Goal: Book appointment/travel/reservation

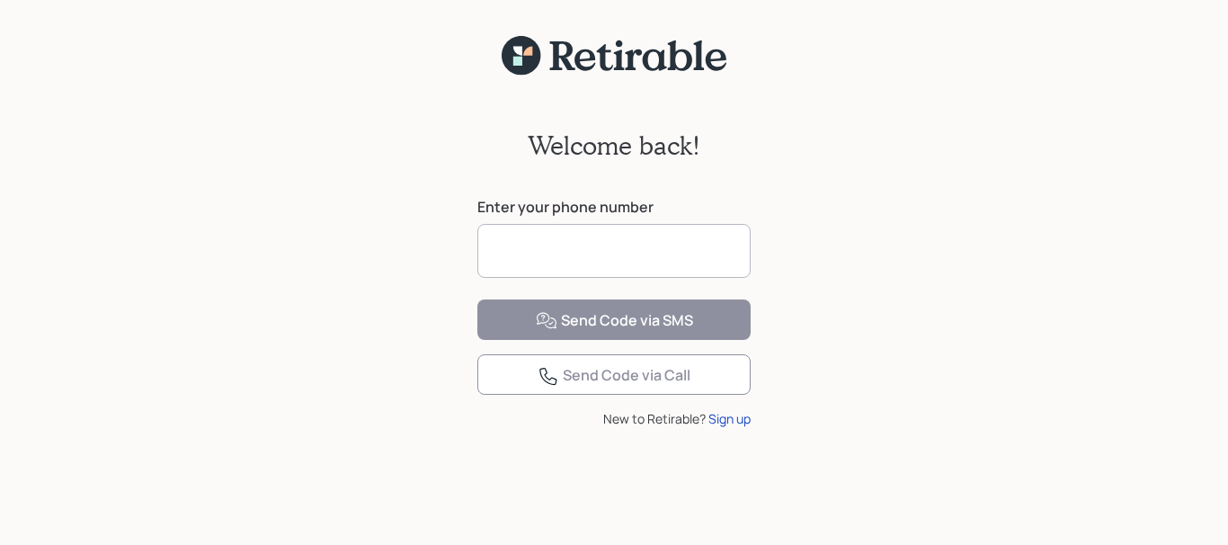
click at [592, 246] on input at bounding box center [613, 251] width 273 height 54
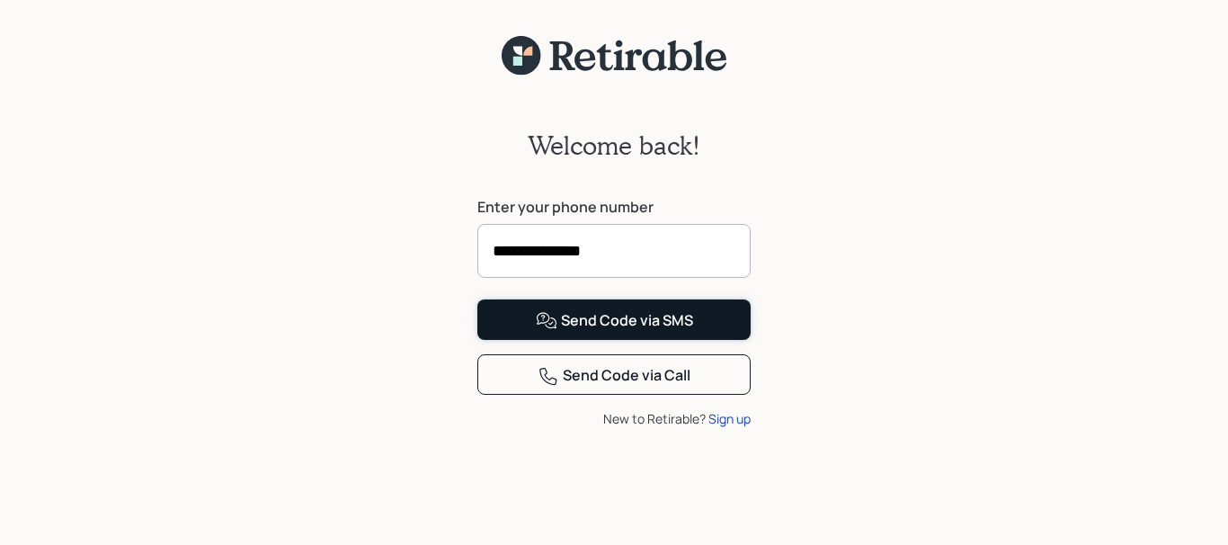
click at [606, 332] on div "Send Code via SMS" at bounding box center [614, 321] width 157 height 22
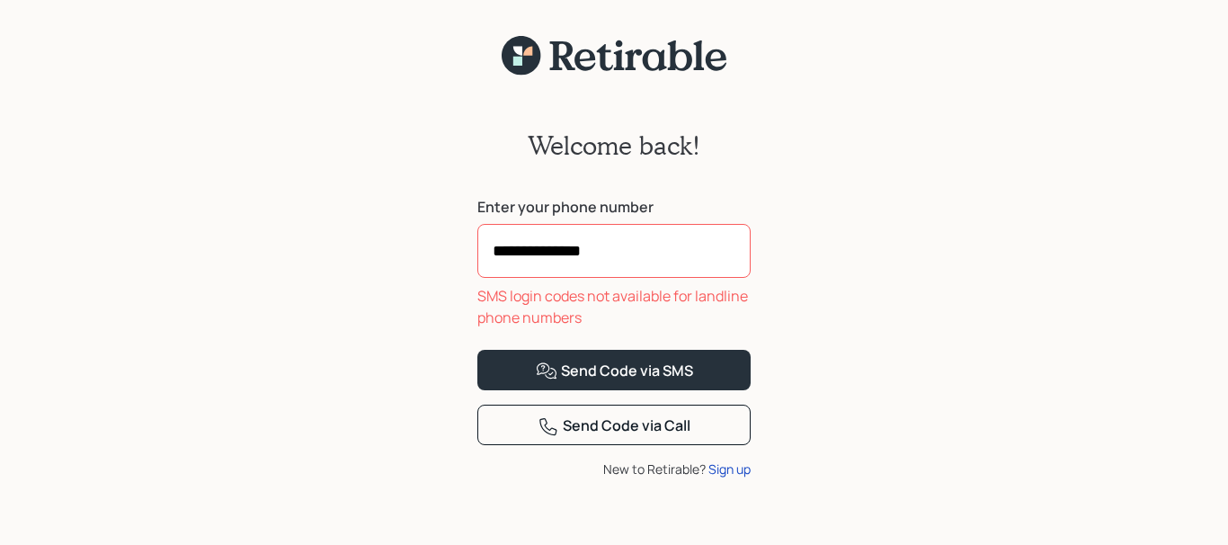
drag, startPoint x: 487, startPoint y: 253, endPoint x: 666, endPoint y: 232, distance: 180.1
click at [666, 232] on input "**********" at bounding box center [613, 251] width 273 height 54
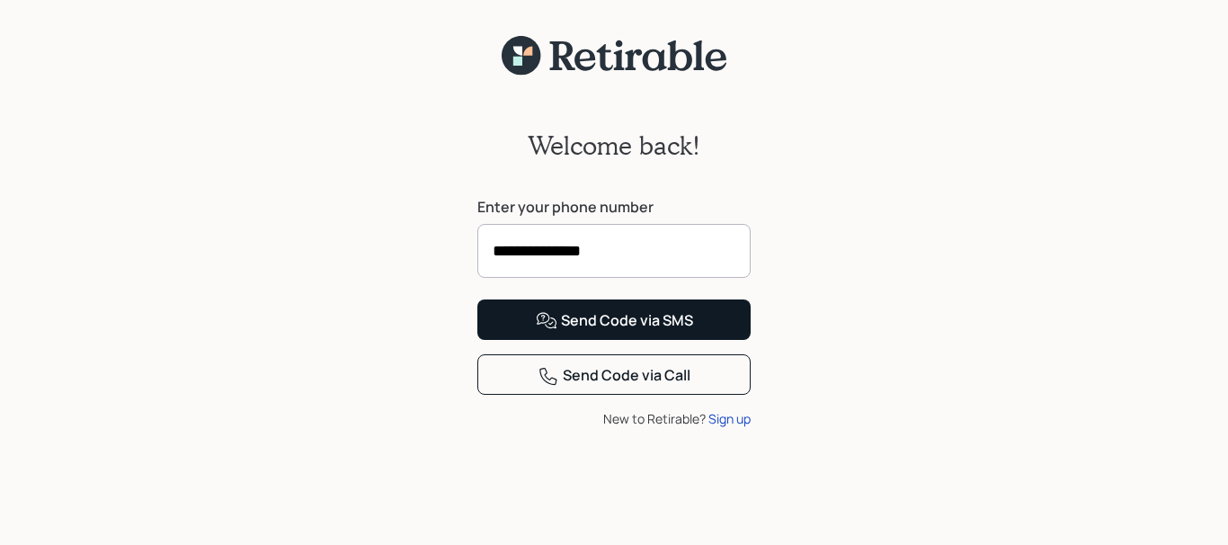
type input "**********"
click at [587, 332] on div "Send Code via SMS" at bounding box center [614, 321] width 157 height 22
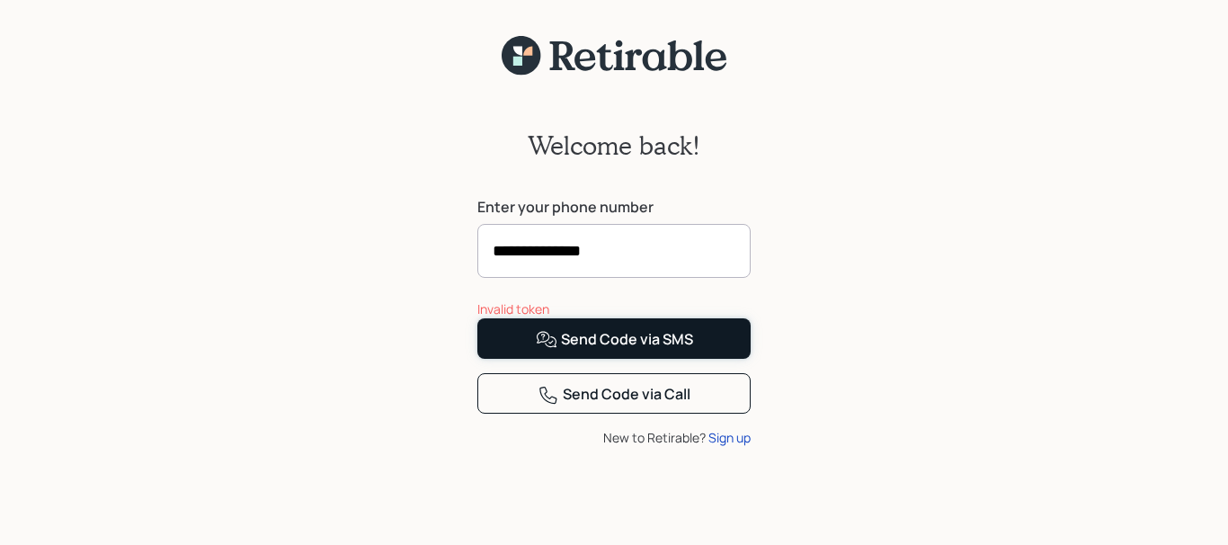
click at [575, 350] on div "Send Code via SMS" at bounding box center [614, 340] width 157 height 22
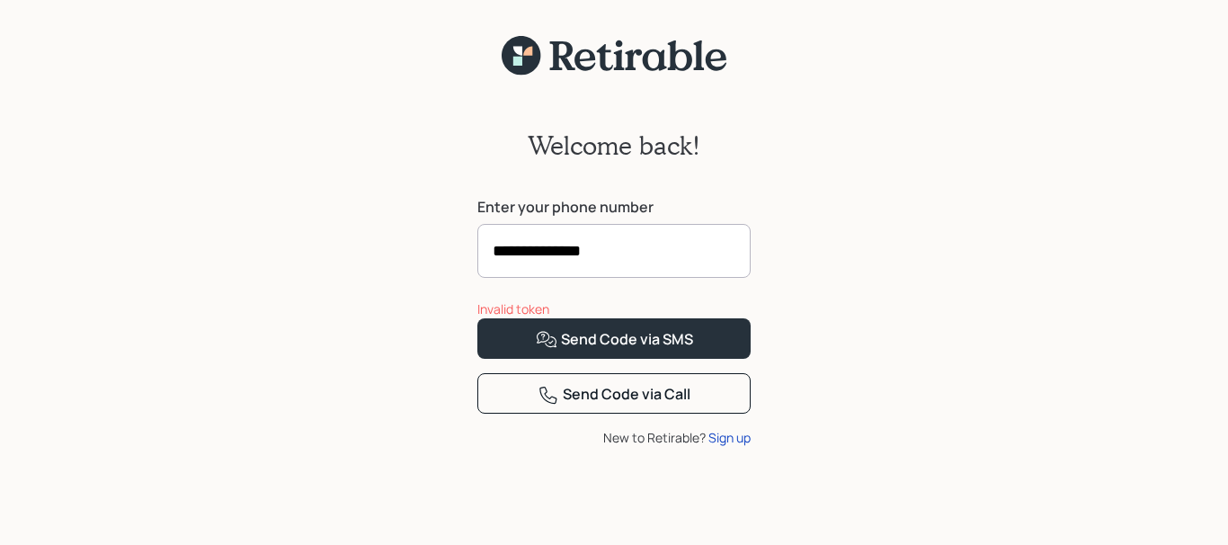
click at [643, 250] on input "**********" at bounding box center [613, 251] width 273 height 54
drag, startPoint x: 643, startPoint y: 250, endPoint x: 200, endPoint y: 315, distance: 446.8
click at [477, 278] on input "**********" at bounding box center [613, 251] width 273 height 54
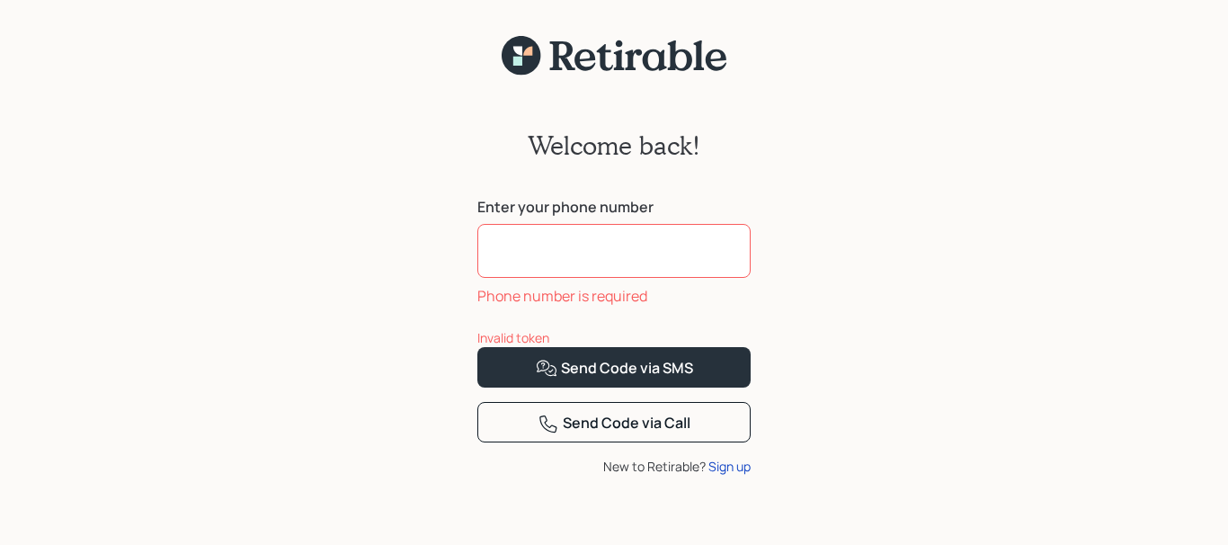
click at [880, 231] on div "Welcome back! Enter your phone number Phone number is required Invalid token Se…" at bounding box center [614, 321] width 1228 height 491
click at [541, 260] on input at bounding box center [613, 251] width 273 height 54
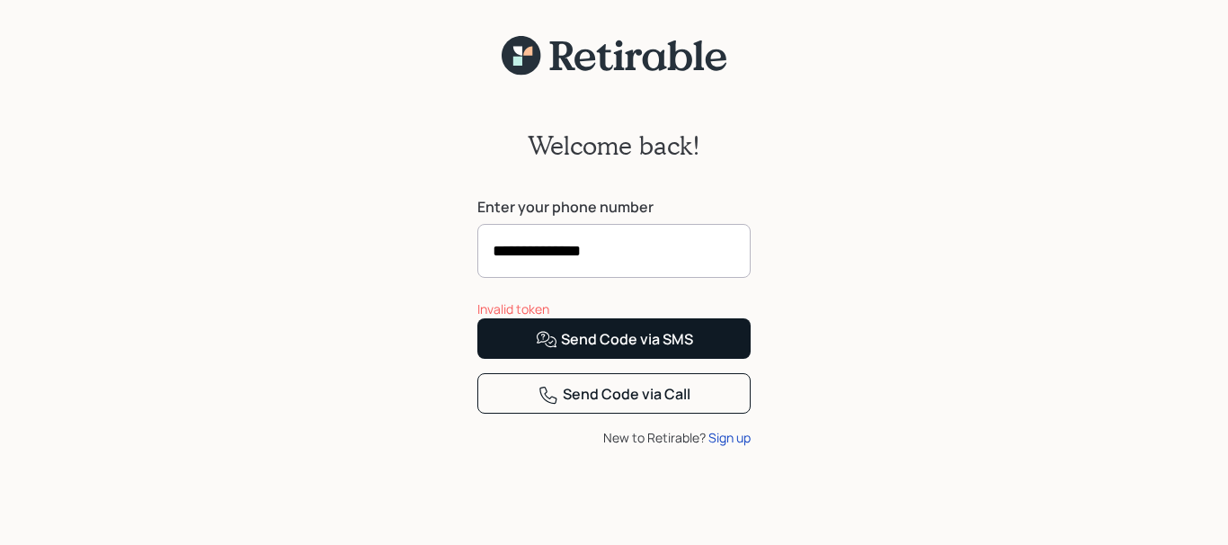
type input "**********"
click at [668, 350] on div "Send Code via SMS" at bounding box center [614, 340] width 157 height 22
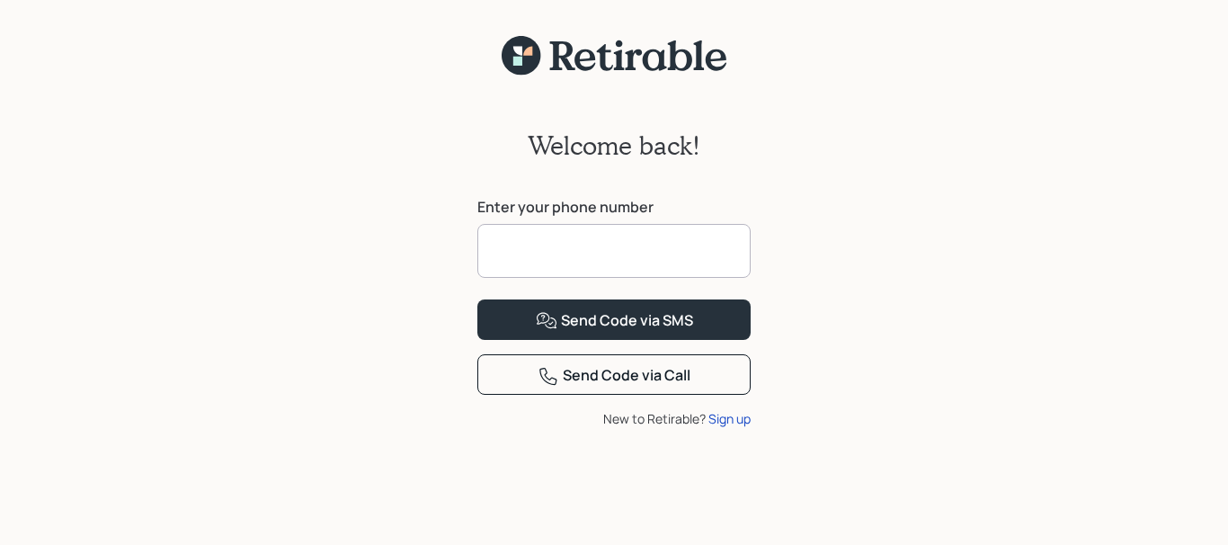
click at [602, 260] on input at bounding box center [613, 251] width 273 height 54
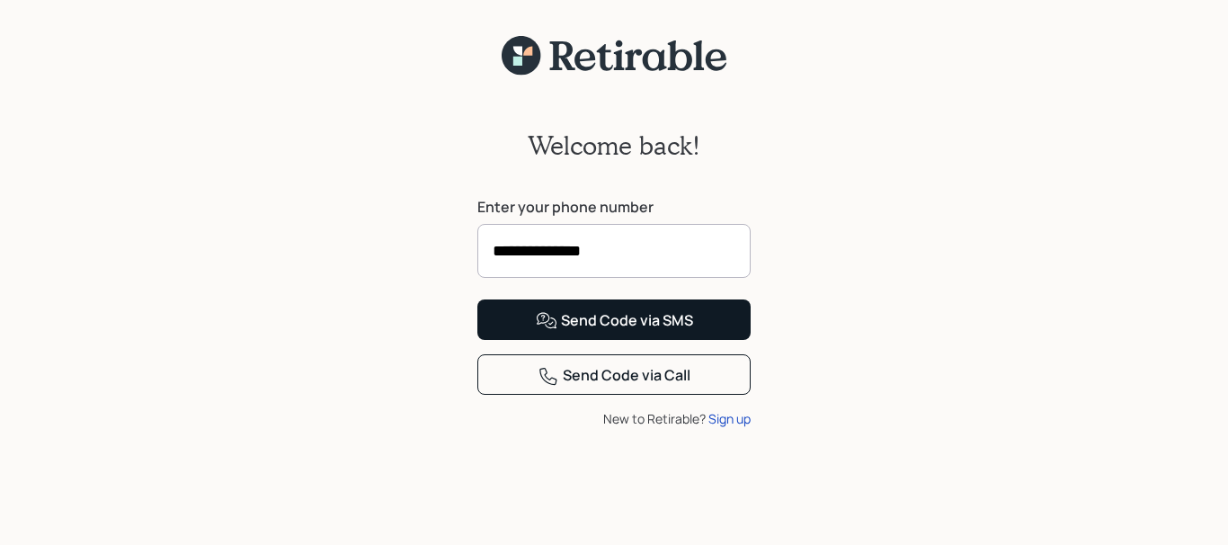
type input "**********"
click at [685, 332] on div "Send Code via SMS" at bounding box center [614, 321] width 157 height 22
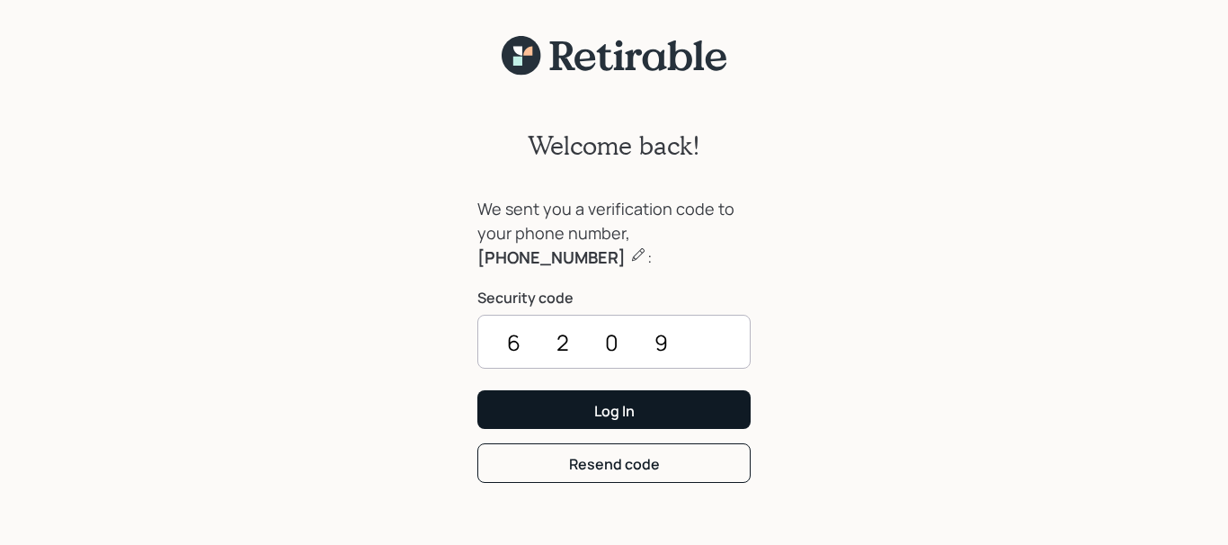
type input "6209"
click at [617, 413] on div "Log In" at bounding box center [614, 411] width 40 height 20
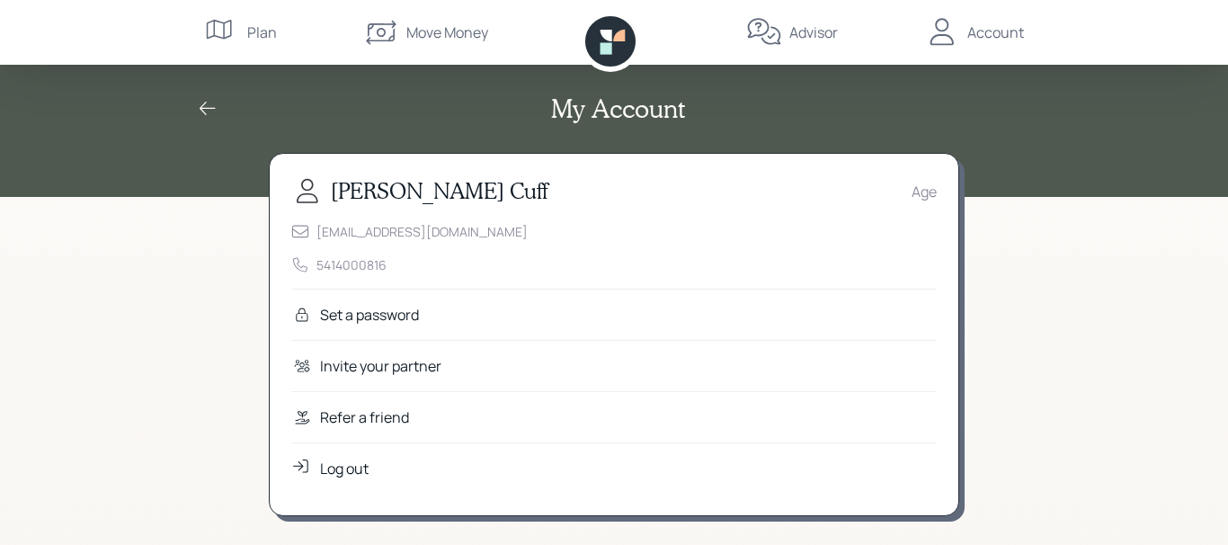
click at [926, 193] on div "Age" at bounding box center [923, 192] width 25 height 22
click at [751, 243] on div "[EMAIL_ADDRESS][DOMAIN_NAME] 5414000816" at bounding box center [613, 248] width 645 height 52
click at [360, 315] on div "Set a password" at bounding box center [369, 315] width 99 height 22
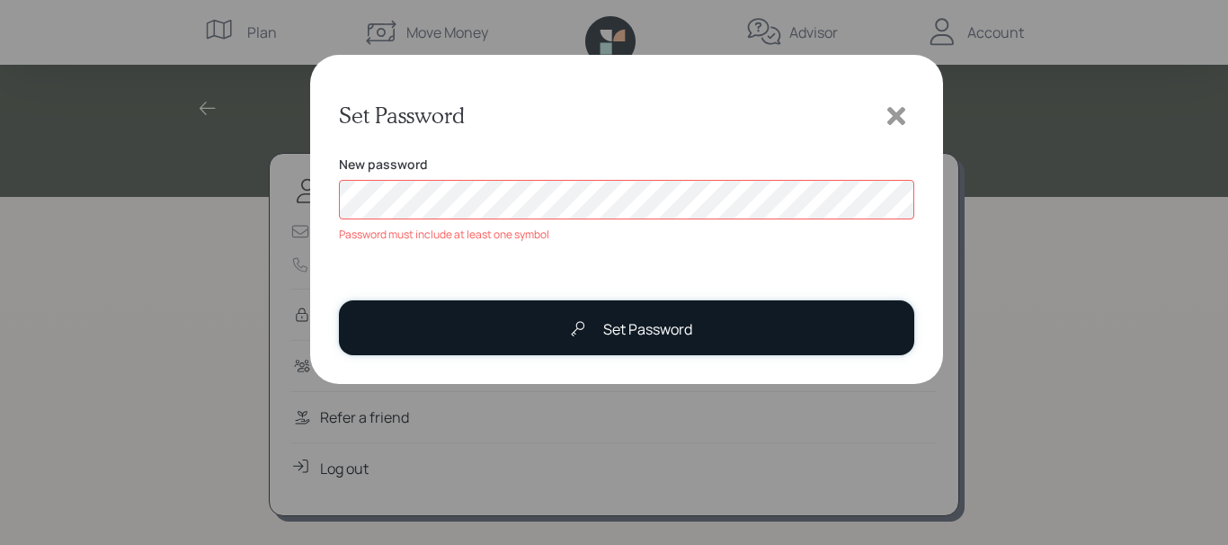
click at [690, 331] on div "Set Password" at bounding box center [647, 329] width 89 height 22
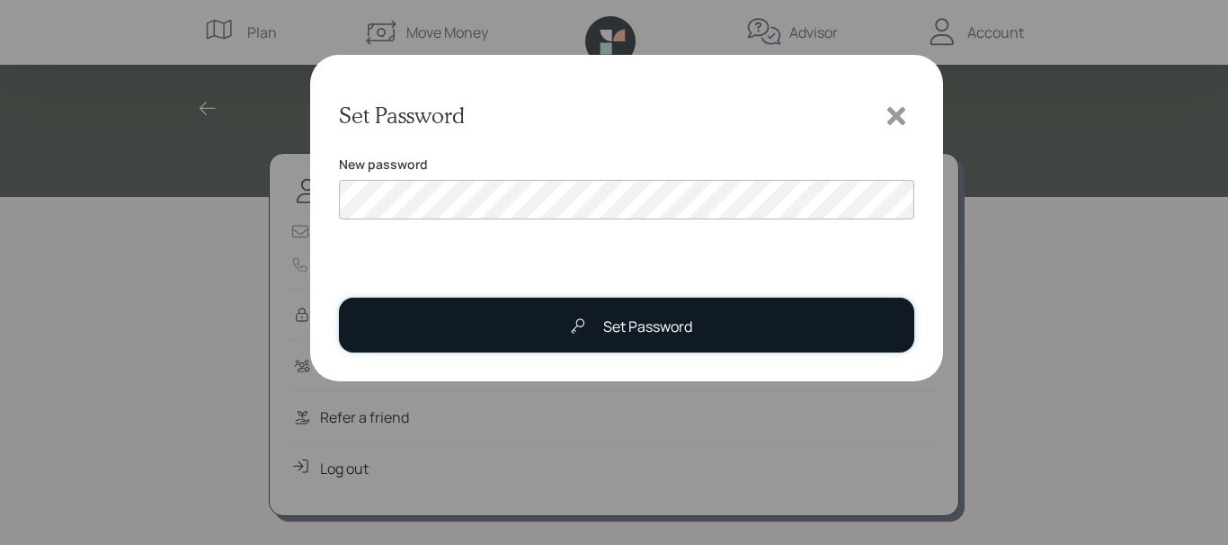
drag, startPoint x: 655, startPoint y: 324, endPoint x: 652, endPoint y: 315, distance: 9.4
click at [652, 318] on div "Set Password" at bounding box center [647, 326] width 89 height 22
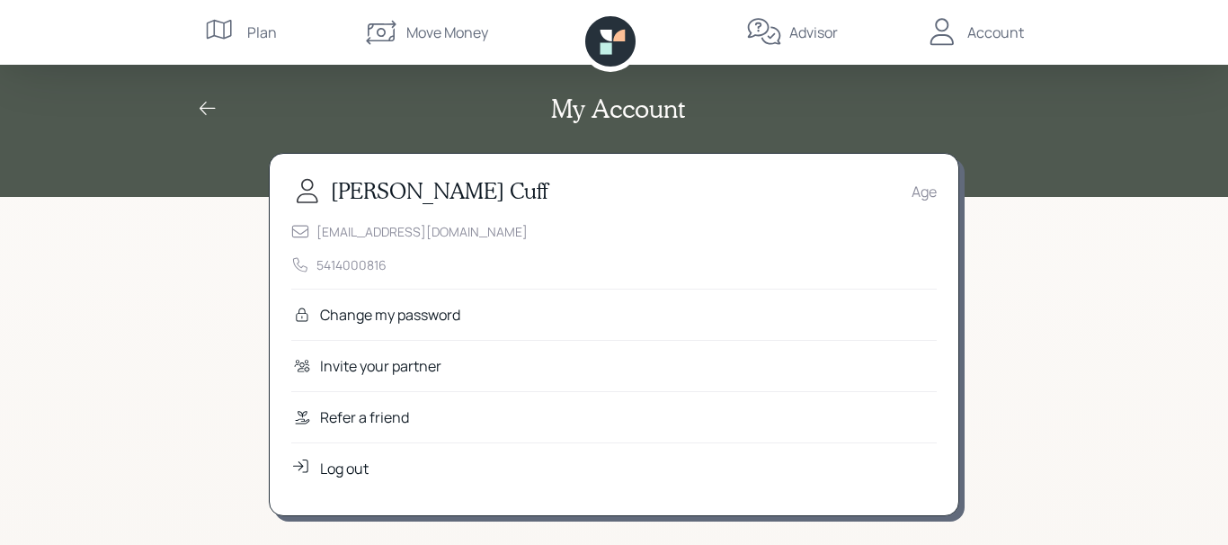
drag, startPoint x: 1047, startPoint y: 326, endPoint x: 1074, endPoint y: 311, distance: 31.0
click at [957, 38] on icon at bounding box center [942, 32] width 36 height 36
click at [257, 31] on div "Plan" at bounding box center [262, 33] width 30 height 22
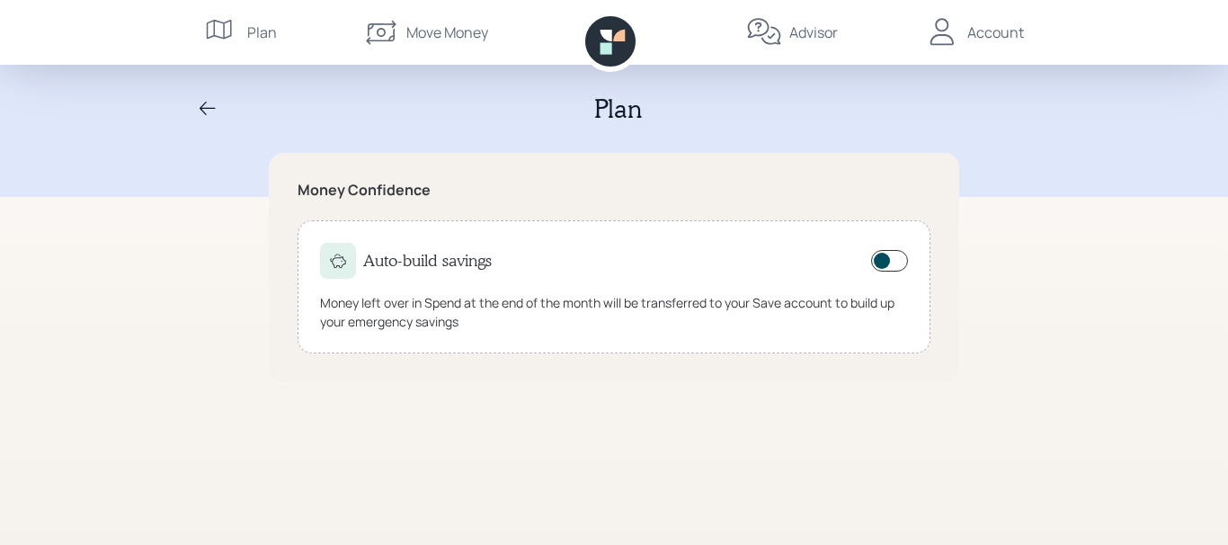
click at [430, 33] on div "Move Money" at bounding box center [447, 33] width 82 height 22
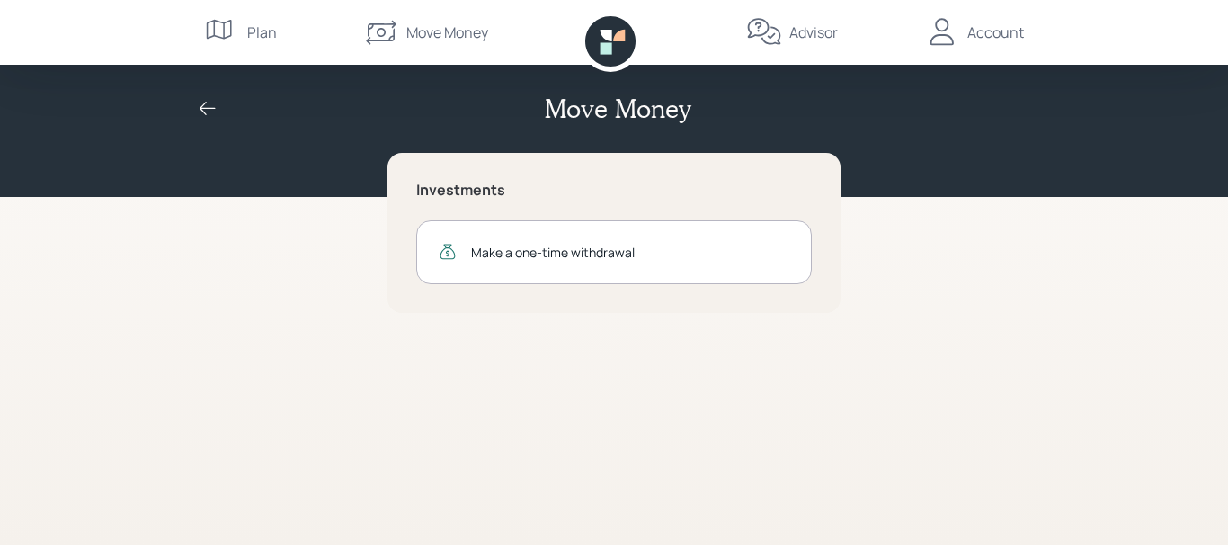
click at [804, 35] on div "Advisor" at bounding box center [813, 33] width 49 height 22
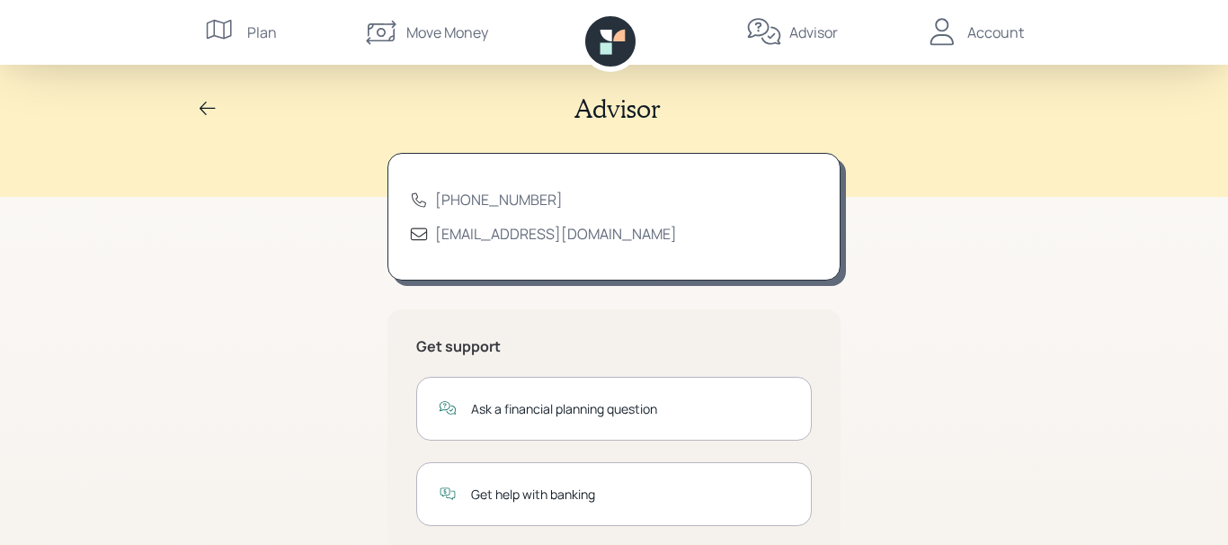
click at [950, 39] on icon at bounding box center [942, 32] width 36 height 36
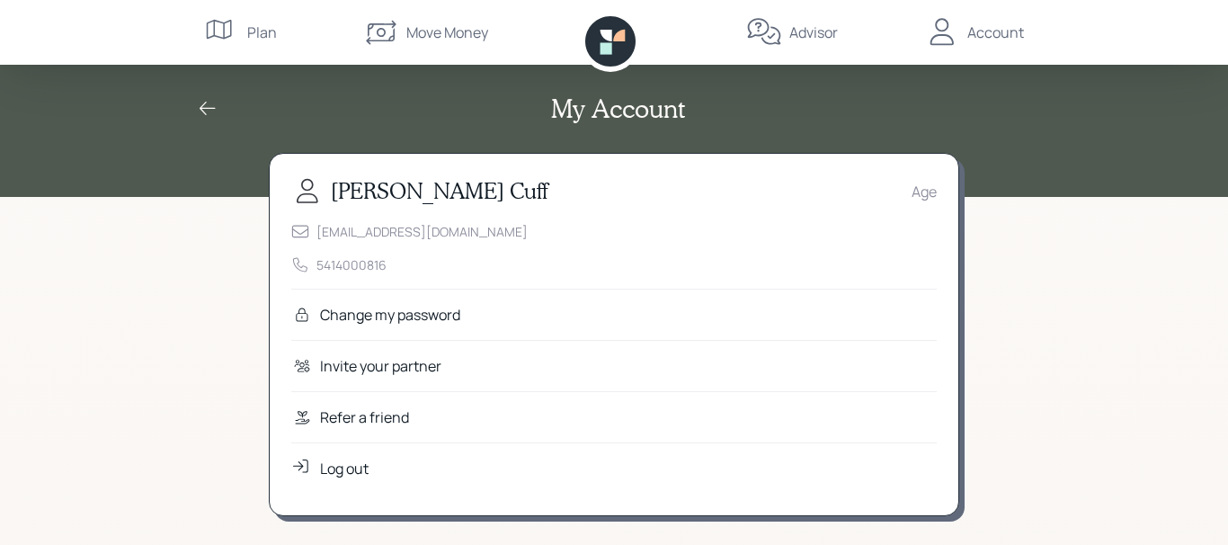
click at [921, 195] on div "Age" at bounding box center [923, 192] width 25 height 22
click at [335, 466] on div "Log out" at bounding box center [344, 468] width 49 height 22
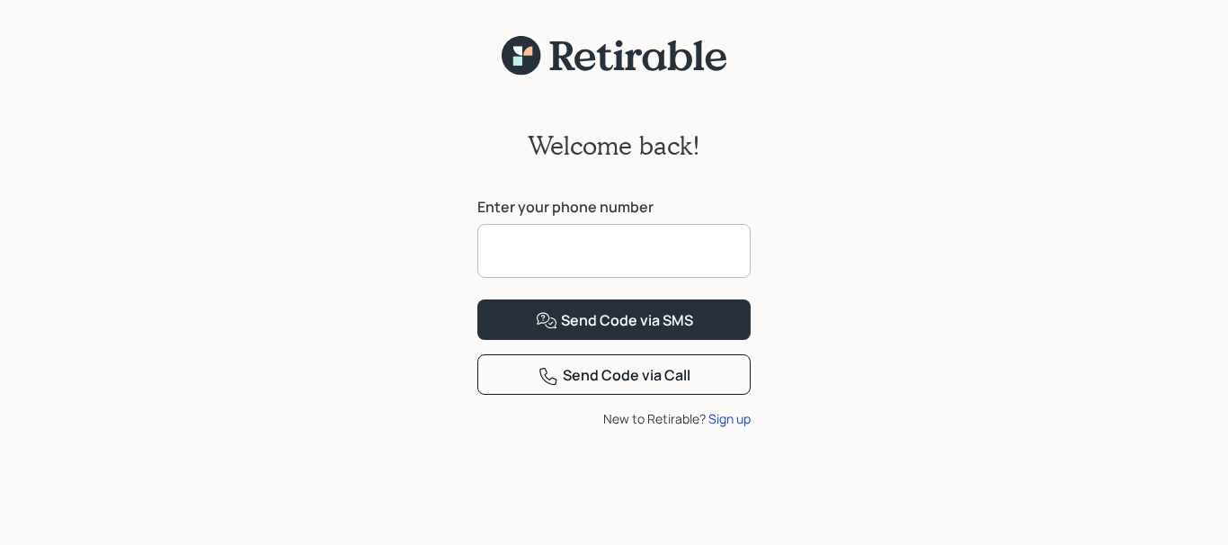
click at [633, 249] on input at bounding box center [613, 251] width 273 height 54
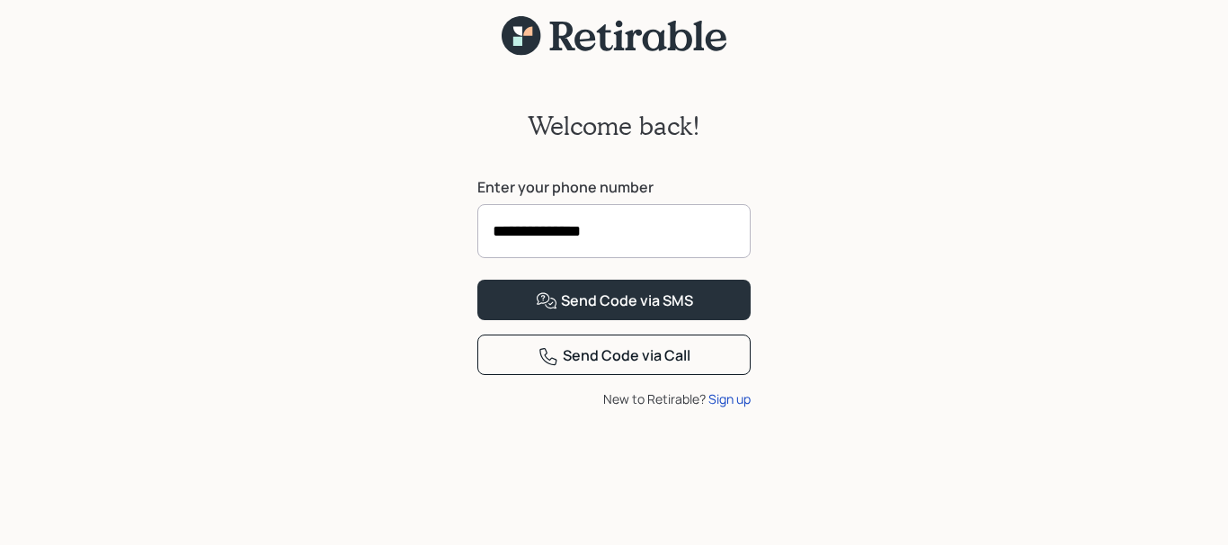
scroll to position [29, 0]
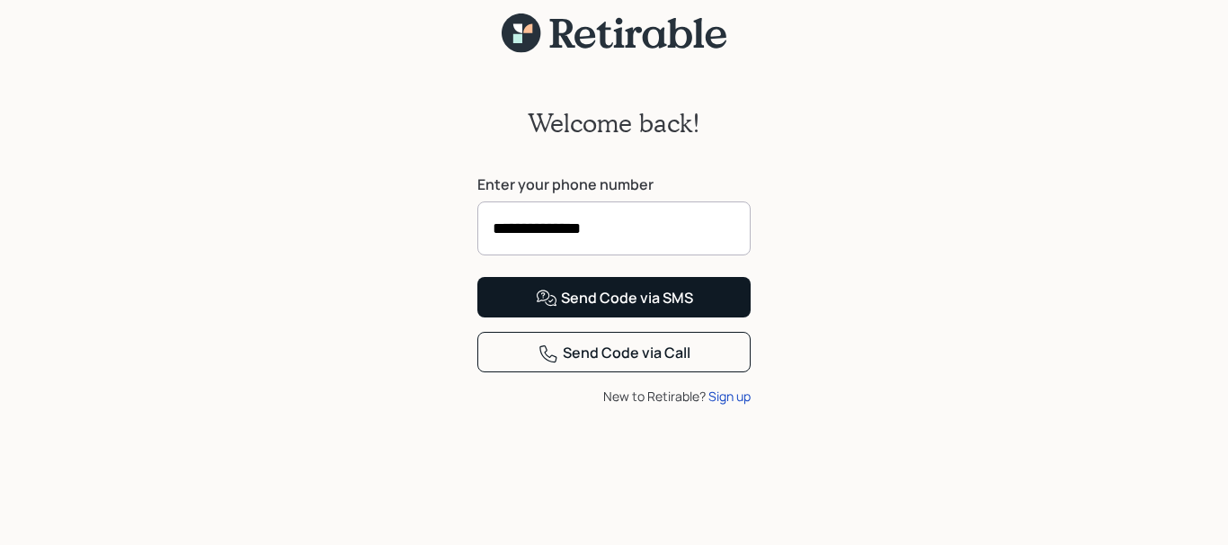
type input "**********"
click at [603, 309] on div "Send Code via SMS" at bounding box center [614, 299] width 157 height 22
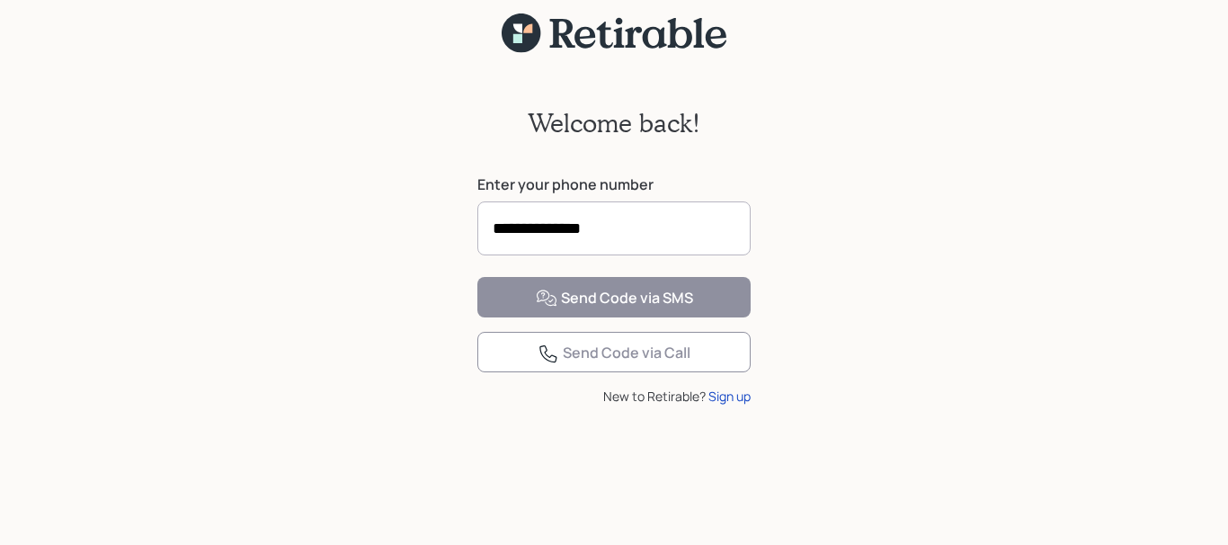
scroll to position [22, 0]
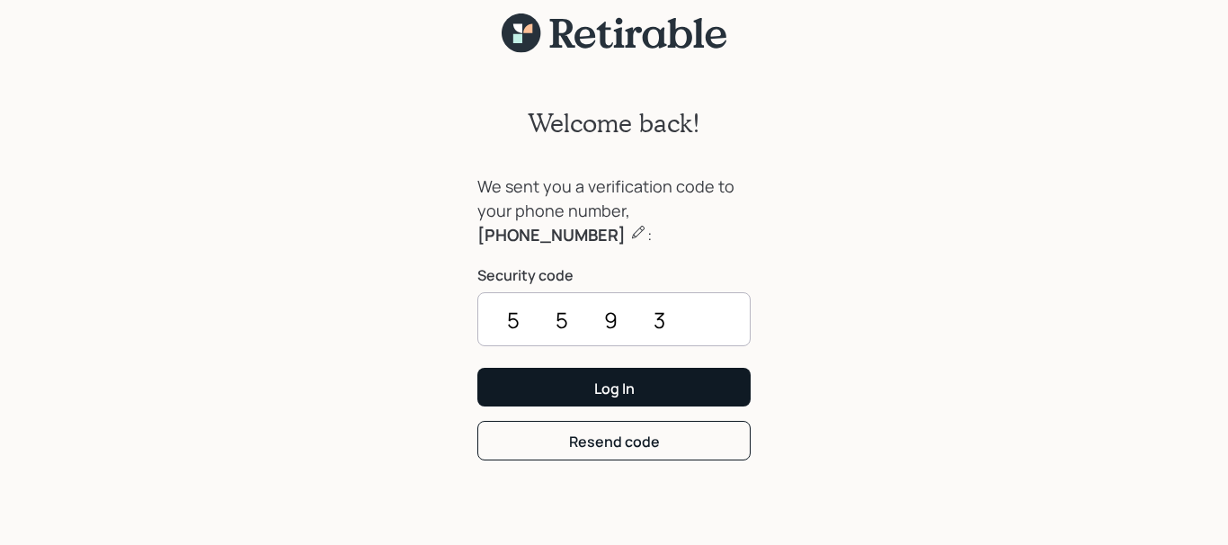
type input "5593"
click at [606, 390] on div "Log In" at bounding box center [614, 388] width 40 height 20
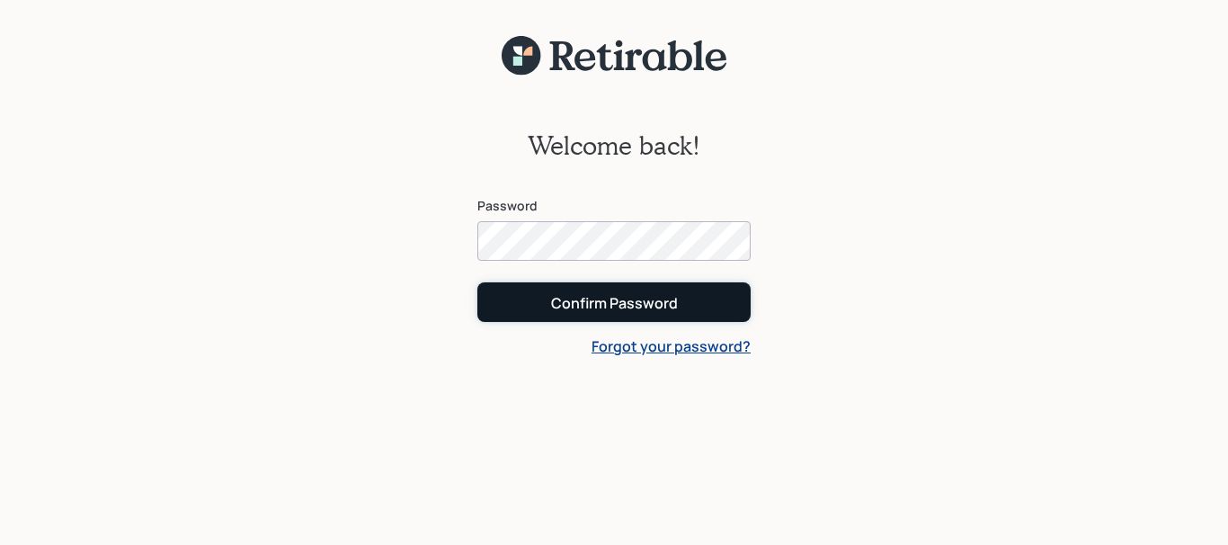
click at [612, 302] on div "Confirm Password" at bounding box center [614, 303] width 127 height 20
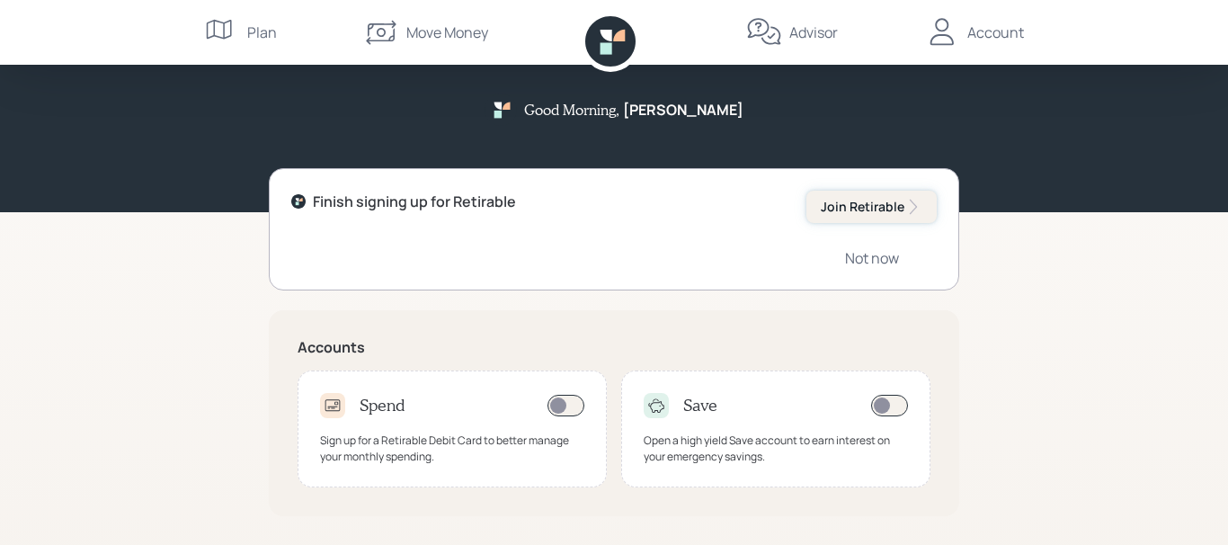
click at [896, 205] on div "Join Retirable" at bounding box center [871, 207] width 102 height 18
click at [860, 204] on div "Join Retirable" at bounding box center [871, 207] width 102 height 18
click at [917, 203] on icon at bounding box center [913, 207] width 18 height 18
click at [221, 31] on icon at bounding box center [222, 32] width 36 height 36
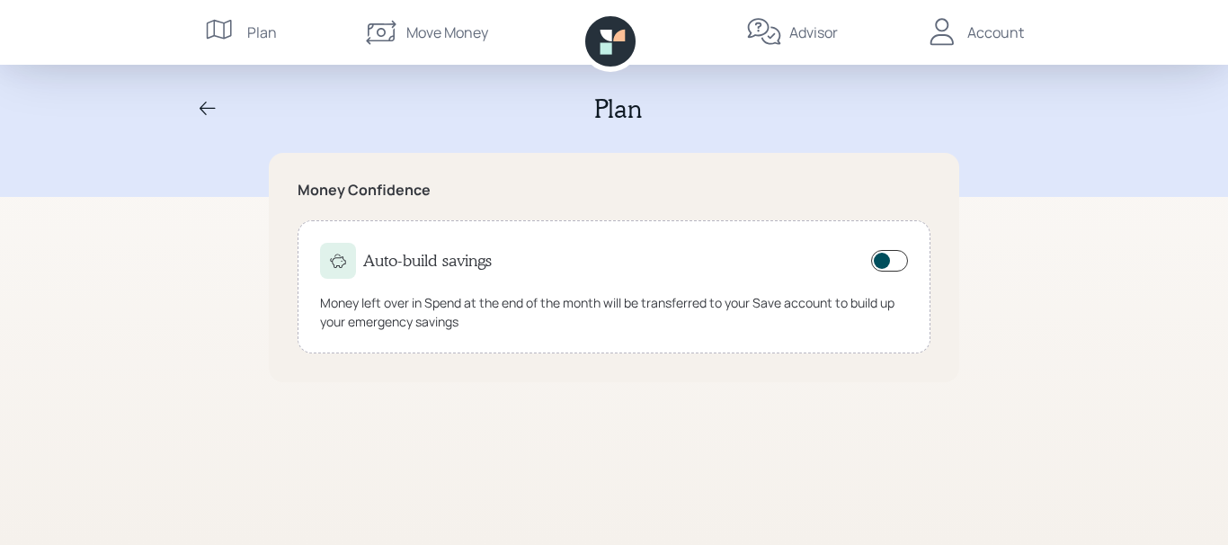
click at [449, 30] on div "Move Money" at bounding box center [447, 33] width 82 height 22
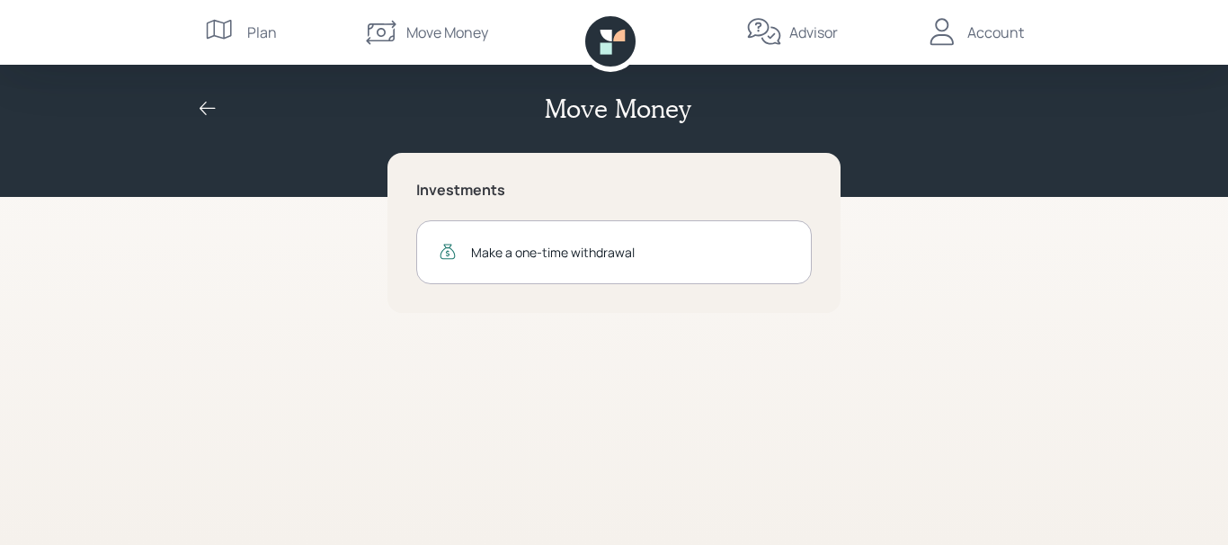
click at [807, 31] on div "Advisor" at bounding box center [813, 33] width 49 height 22
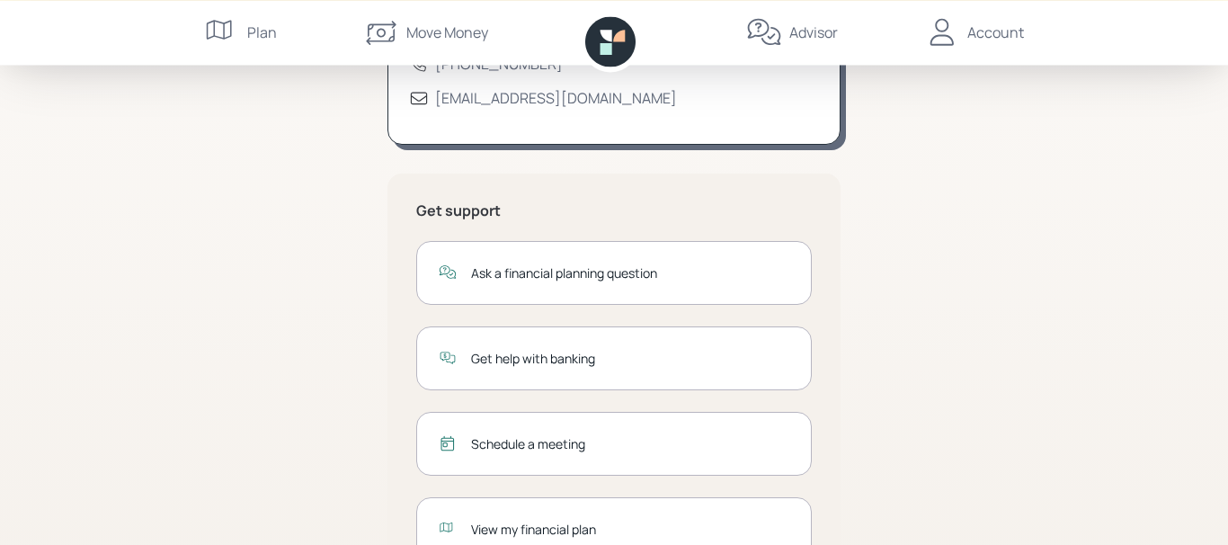
scroll to position [183, 0]
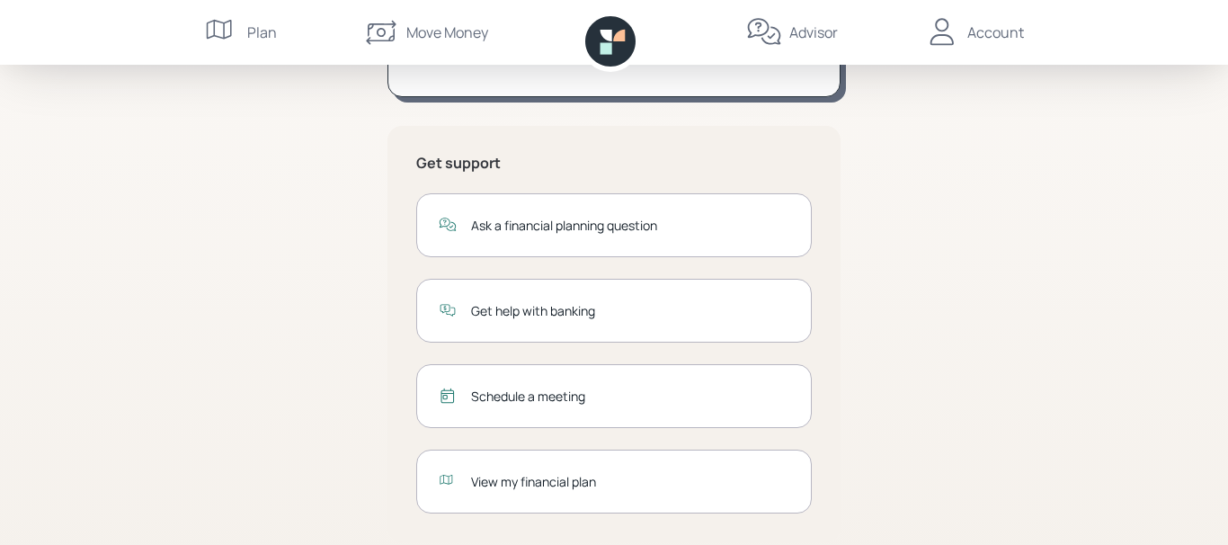
click at [510, 483] on div "View my financial plan" at bounding box center [630, 481] width 318 height 19
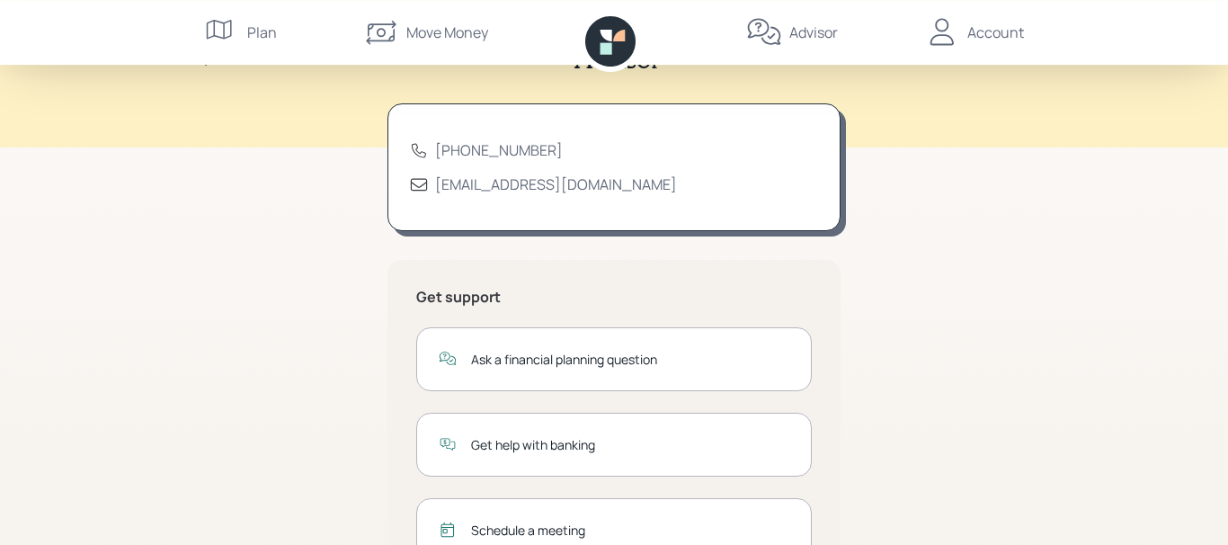
scroll to position [0, 0]
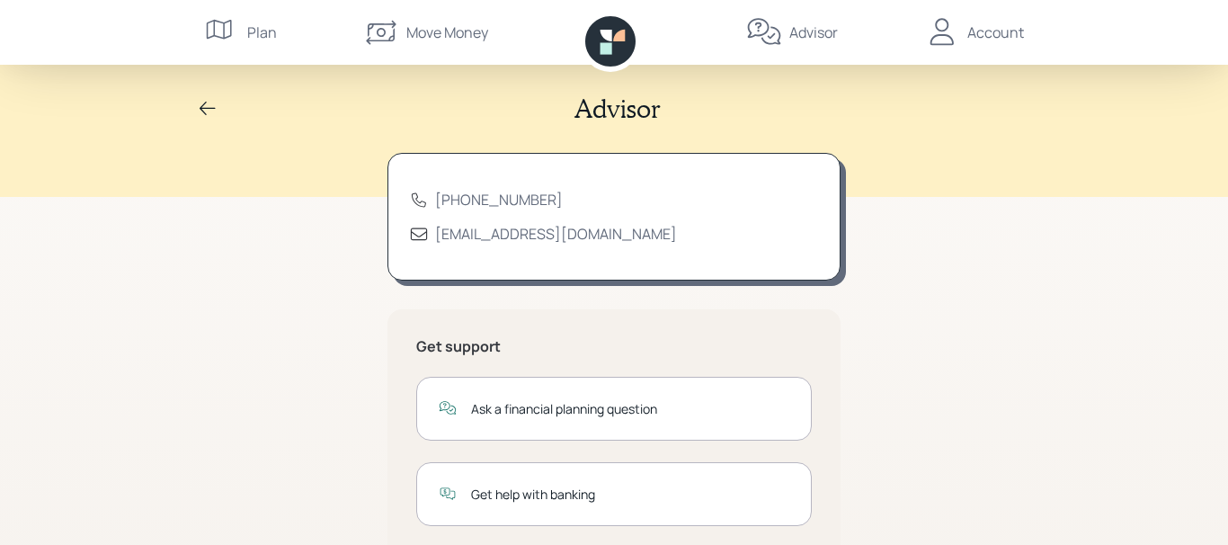
click at [988, 31] on div "Account" at bounding box center [995, 33] width 57 height 22
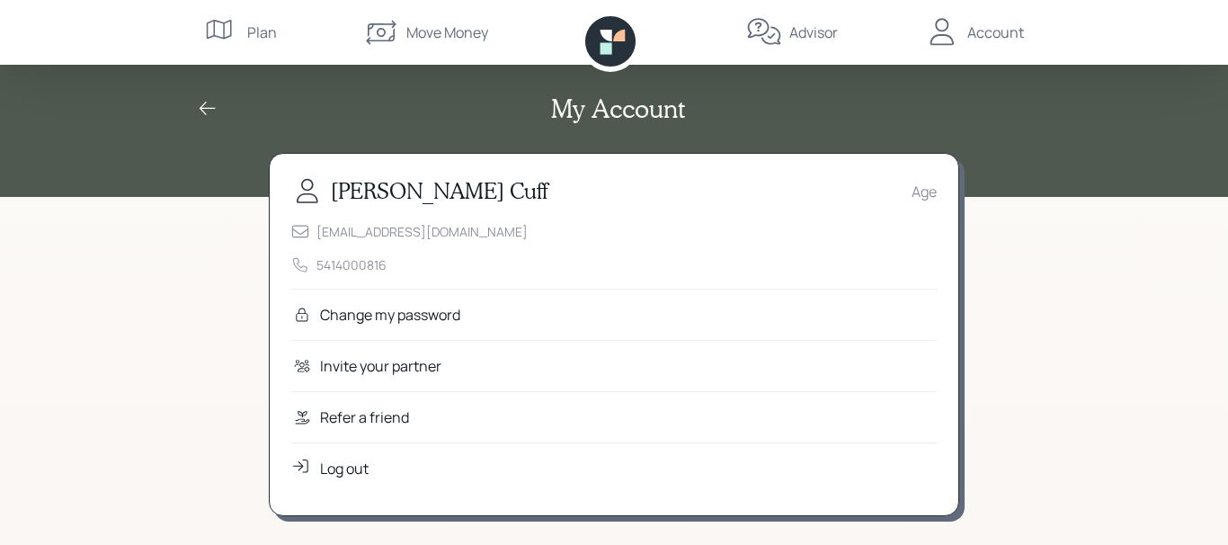
click at [341, 462] on div "Log out" at bounding box center [344, 468] width 49 height 22
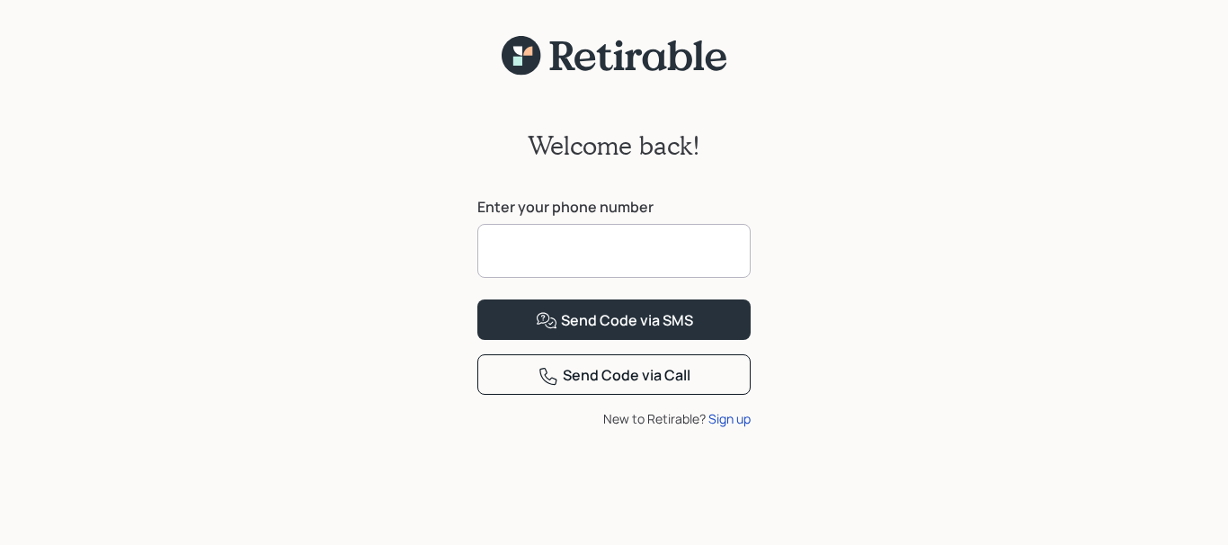
click at [589, 238] on input at bounding box center [613, 251] width 273 height 54
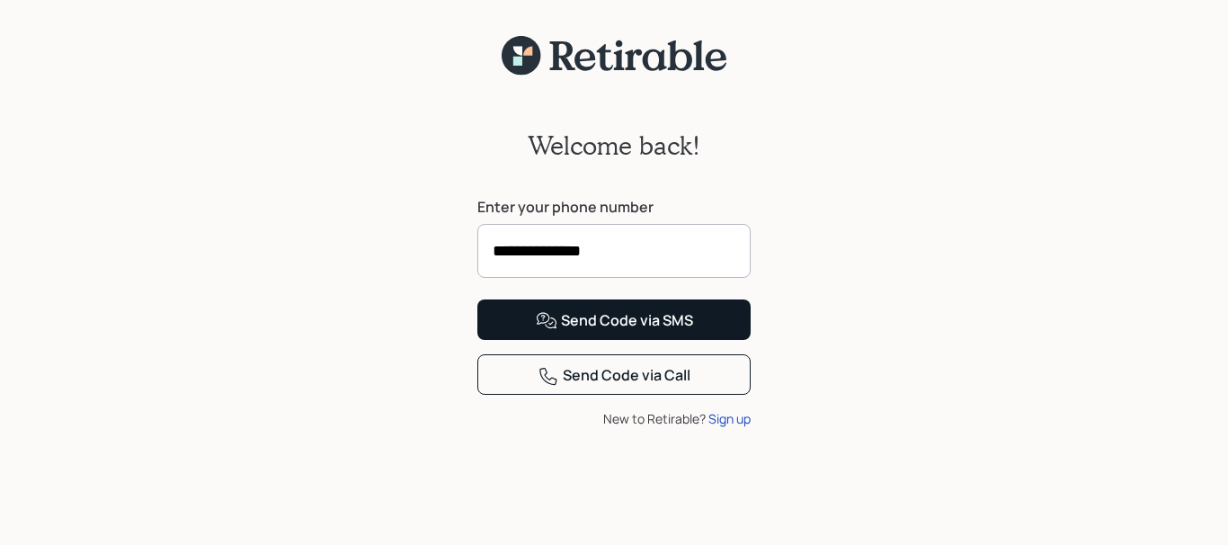
type input "**********"
click at [609, 332] on div "Send Code via SMS" at bounding box center [614, 321] width 157 height 22
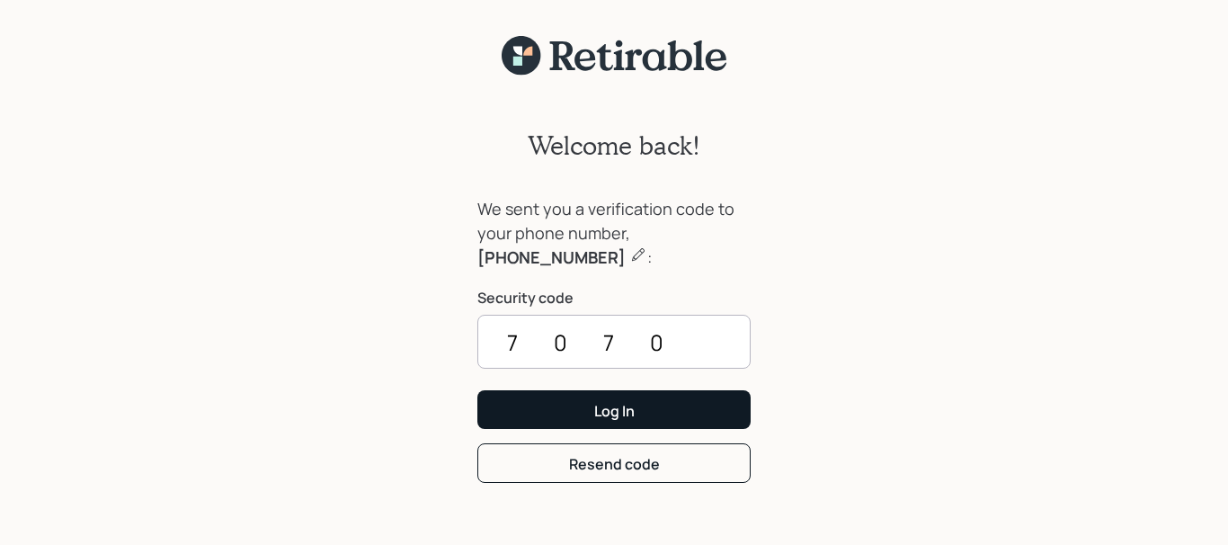
type input "7070"
click at [624, 408] on div "Log In" at bounding box center [614, 411] width 40 height 20
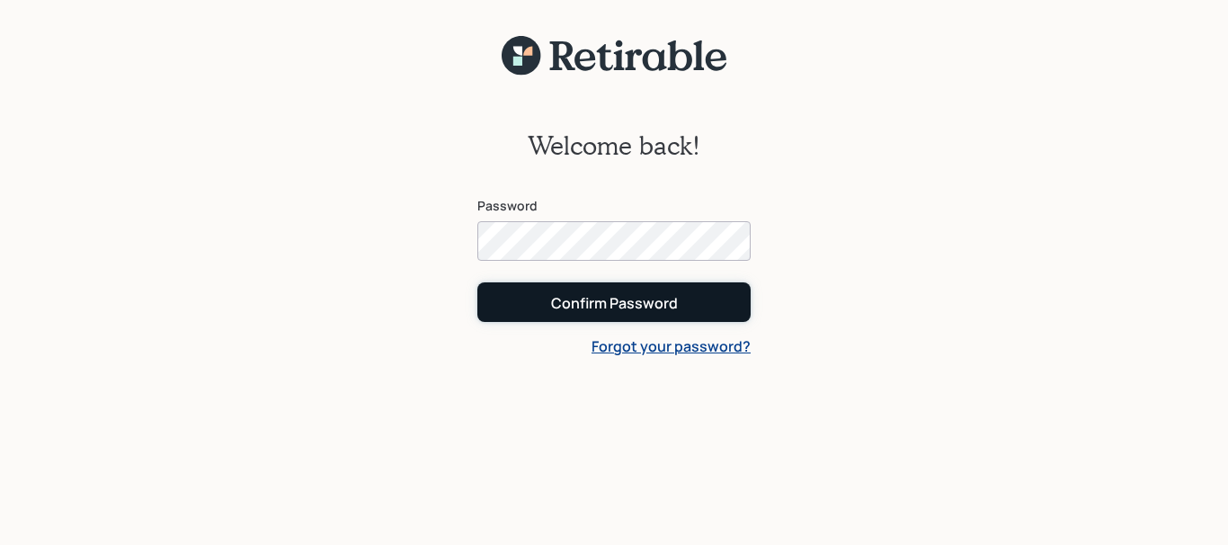
click at [643, 297] on div "Confirm Password" at bounding box center [614, 303] width 127 height 20
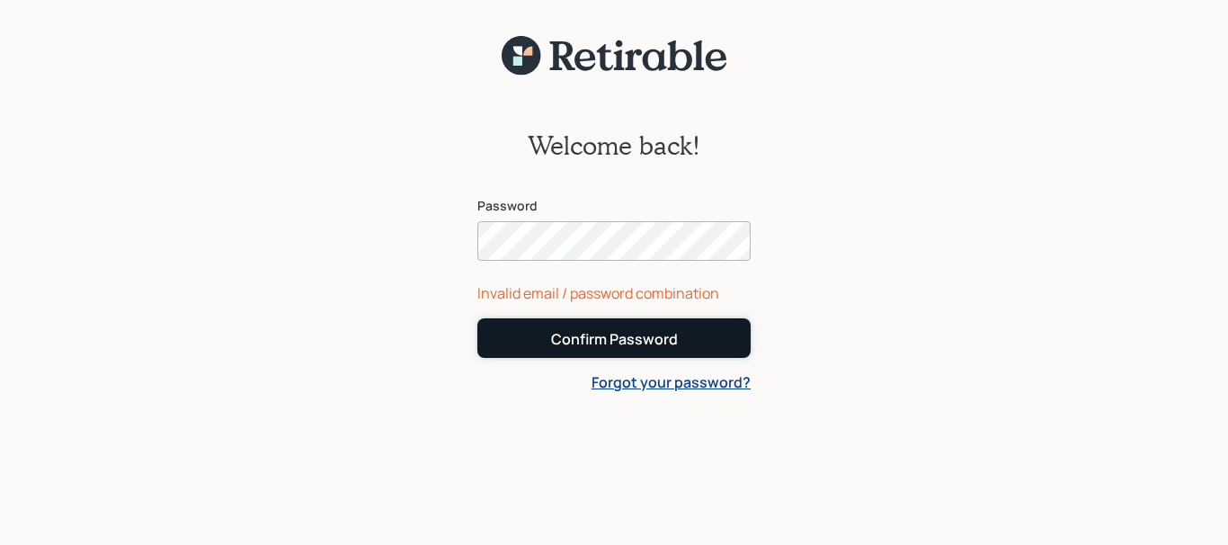
click at [613, 339] on div "Confirm Password" at bounding box center [614, 339] width 127 height 20
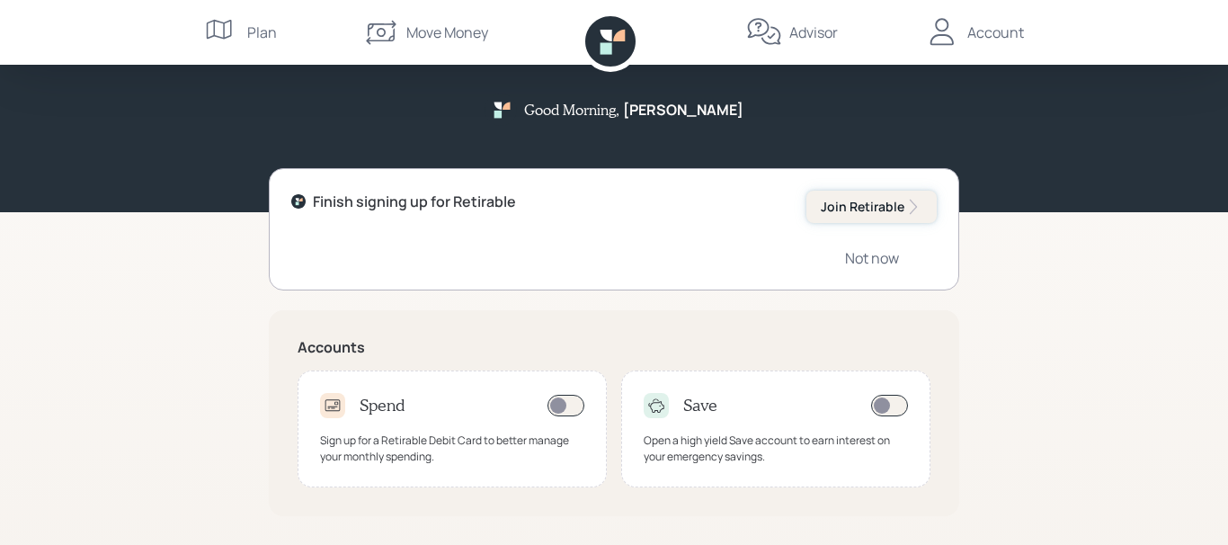
click at [873, 208] on div "Join Retirable" at bounding box center [871, 207] width 102 height 18
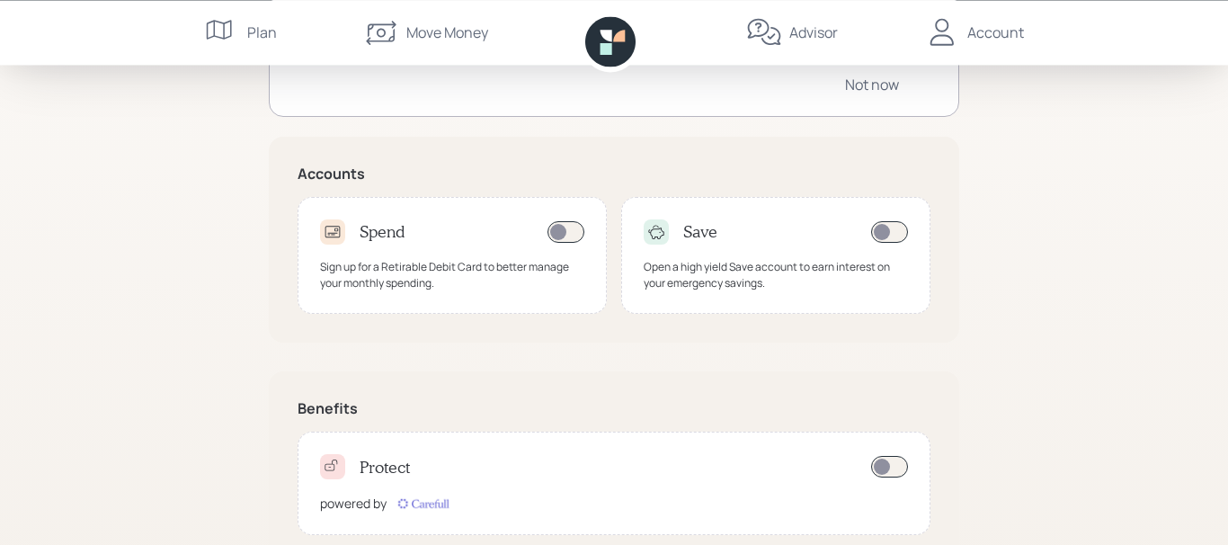
scroll to position [38, 0]
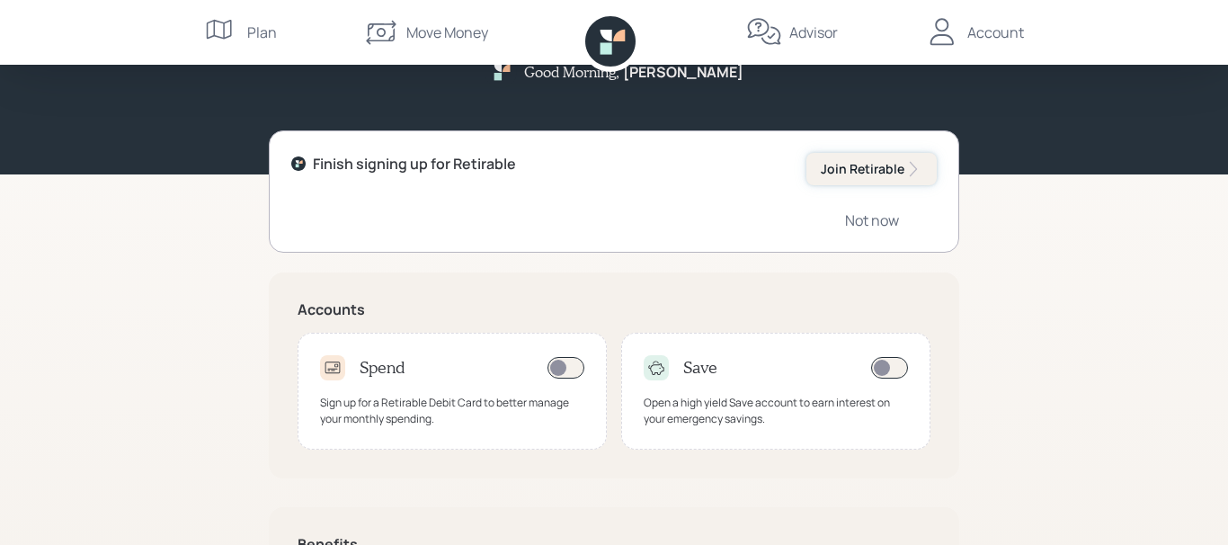
click at [861, 168] on div "Join Retirable" at bounding box center [871, 169] width 102 height 18
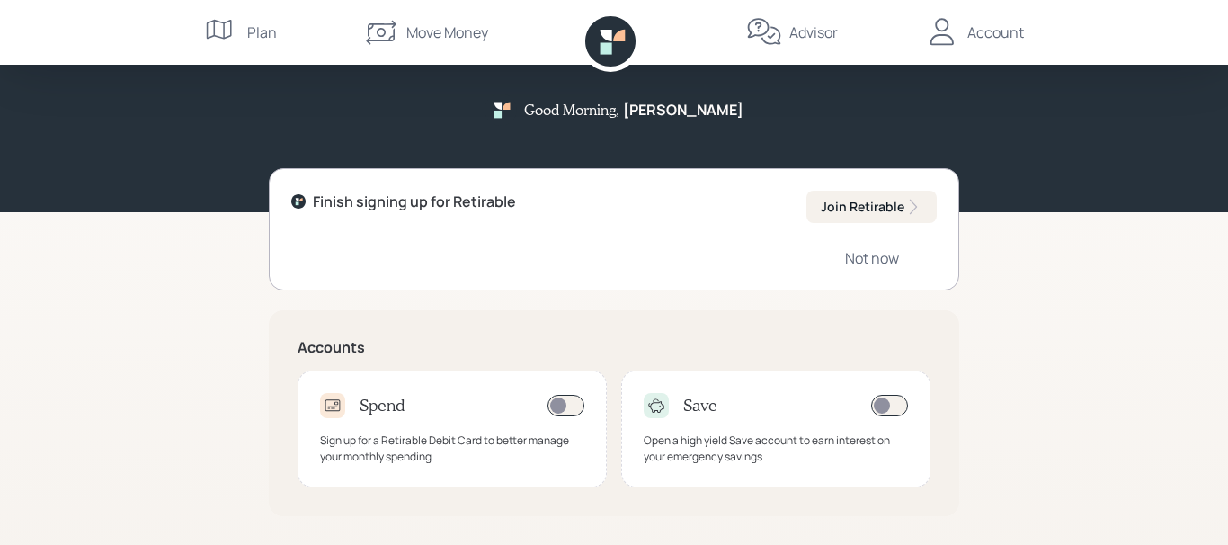
click at [996, 32] on div "Account" at bounding box center [995, 33] width 57 height 22
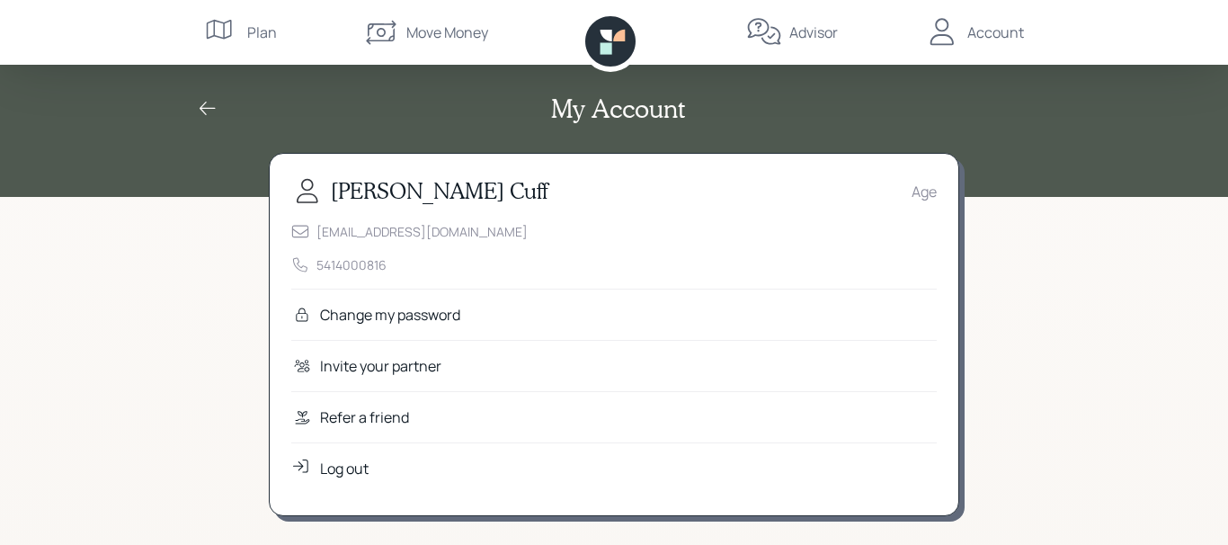
click at [740, 251] on div "ponkapoagpond@gmail.com 5414000816" at bounding box center [613, 248] width 645 height 52
click at [202, 111] on icon at bounding box center [208, 109] width 22 height 22
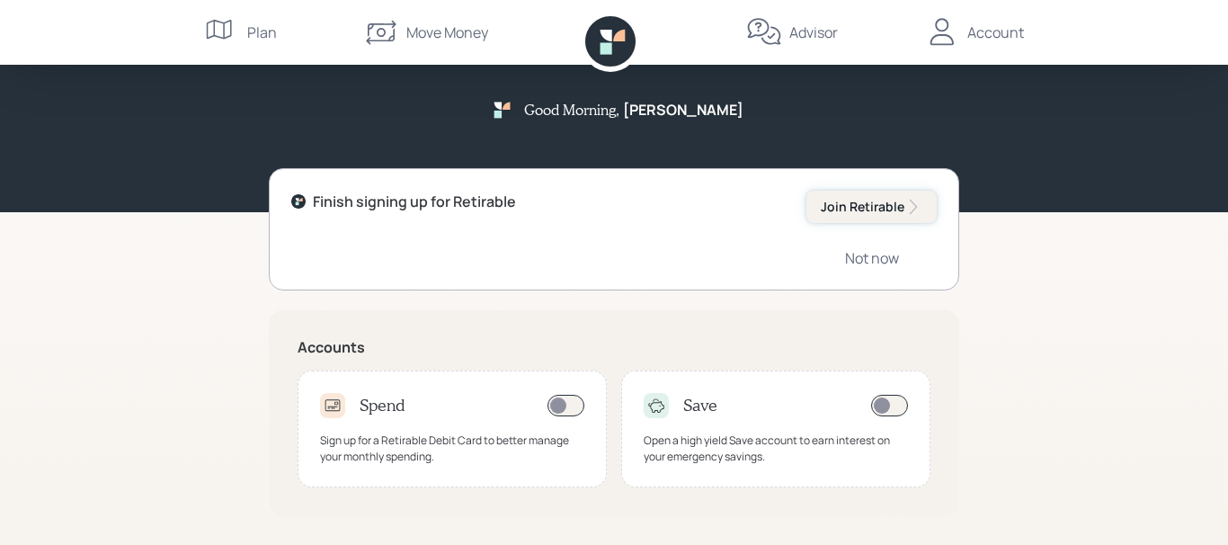
click at [862, 204] on div "Join Retirable" at bounding box center [871, 207] width 102 height 18
click at [862, 205] on div "Join Retirable" at bounding box center [871, 207] width 102 height 18
click at [863, 207] on div "Join Retirable" at bounding box center [871, 207] width 102 height 18
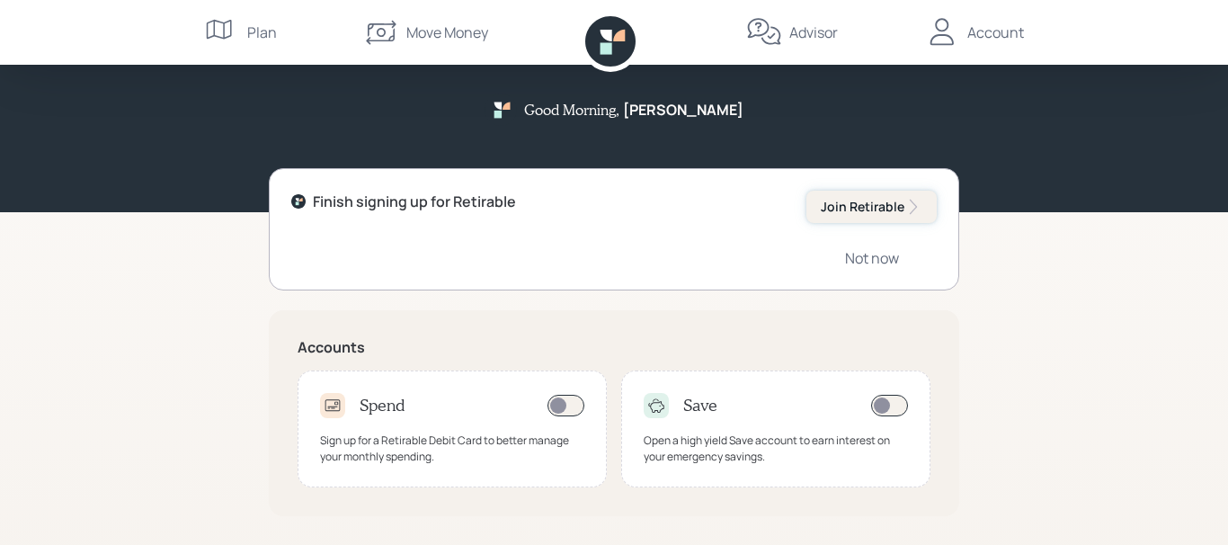
click at [869, 201] on div "Join Retirable" at bounding box center [871, 207] width 102 height 18
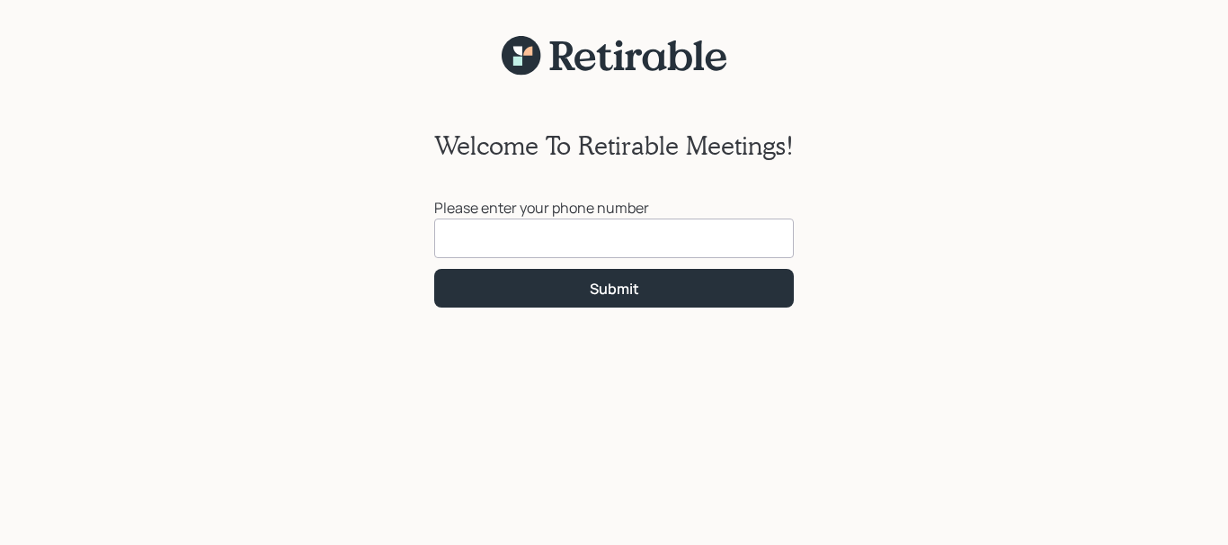
click at [561, 235] on input at bounding box center [613, 238] width 359 height 40
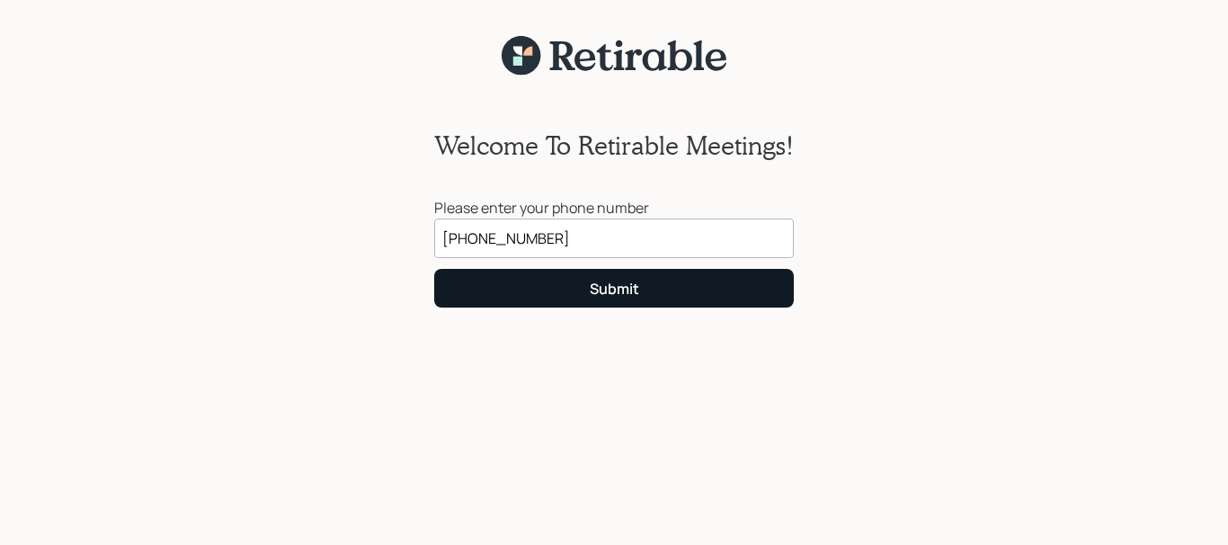
type input "[PHONE_NUMBER]"
click at [595, 287] on div "Submit" at bounding box center [614, 289] width 49 height 20
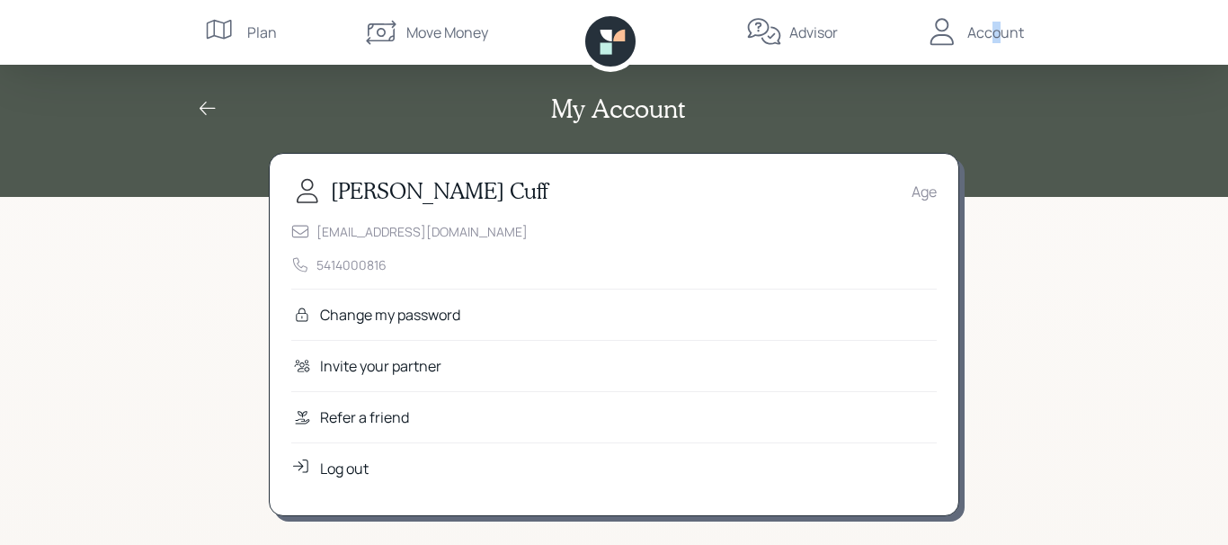
click at [996, 34] on div "Account" at bounding box center [995, 33] width 57 height 22
